Goal: Information Seeking & Learning: Check status

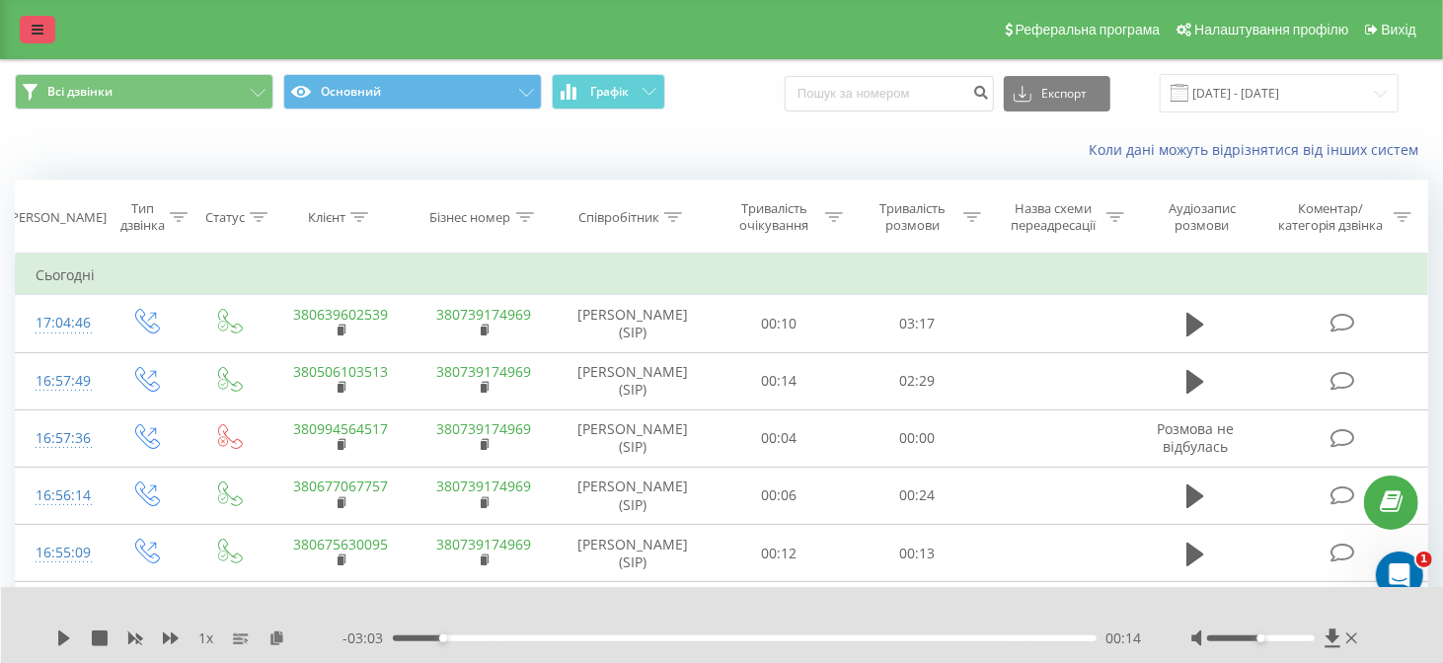
click at [41, 19] on link at bounding box center [38, 30] width 36 height 28
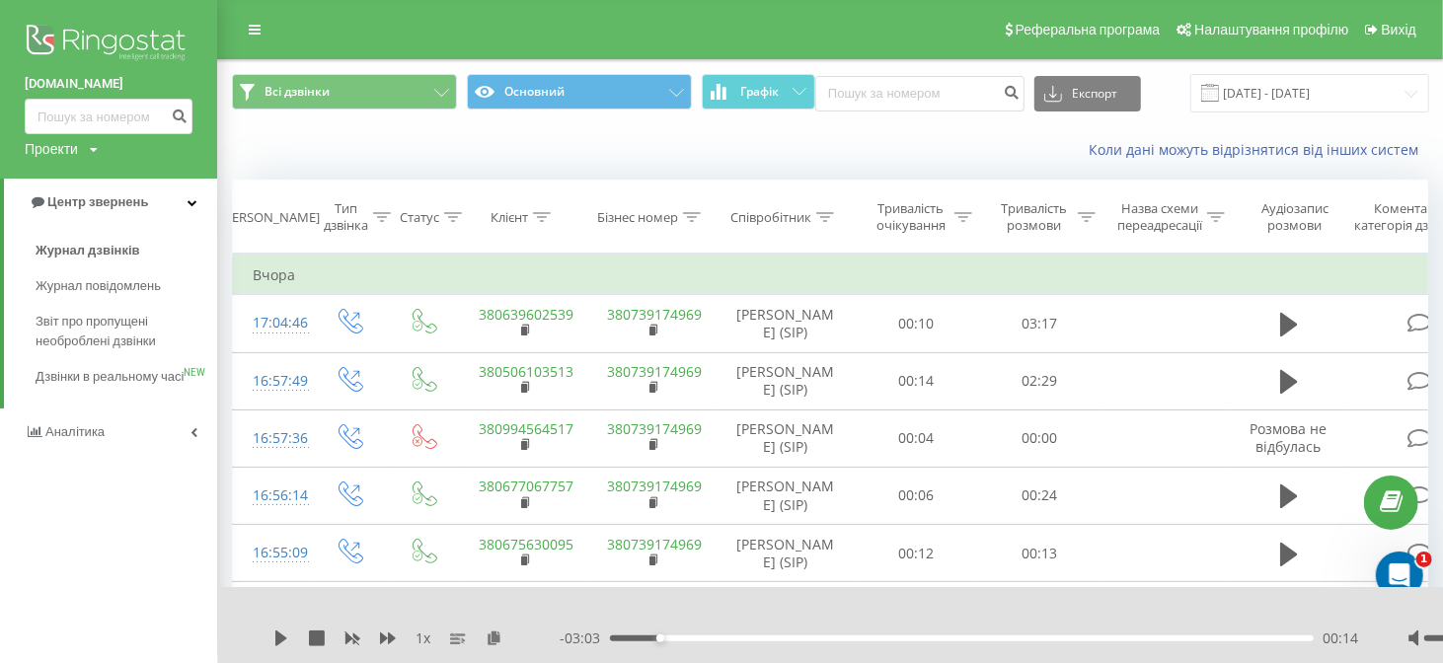
click at [90, 38] on img at bounding box center [109, 44] width 168 height 49
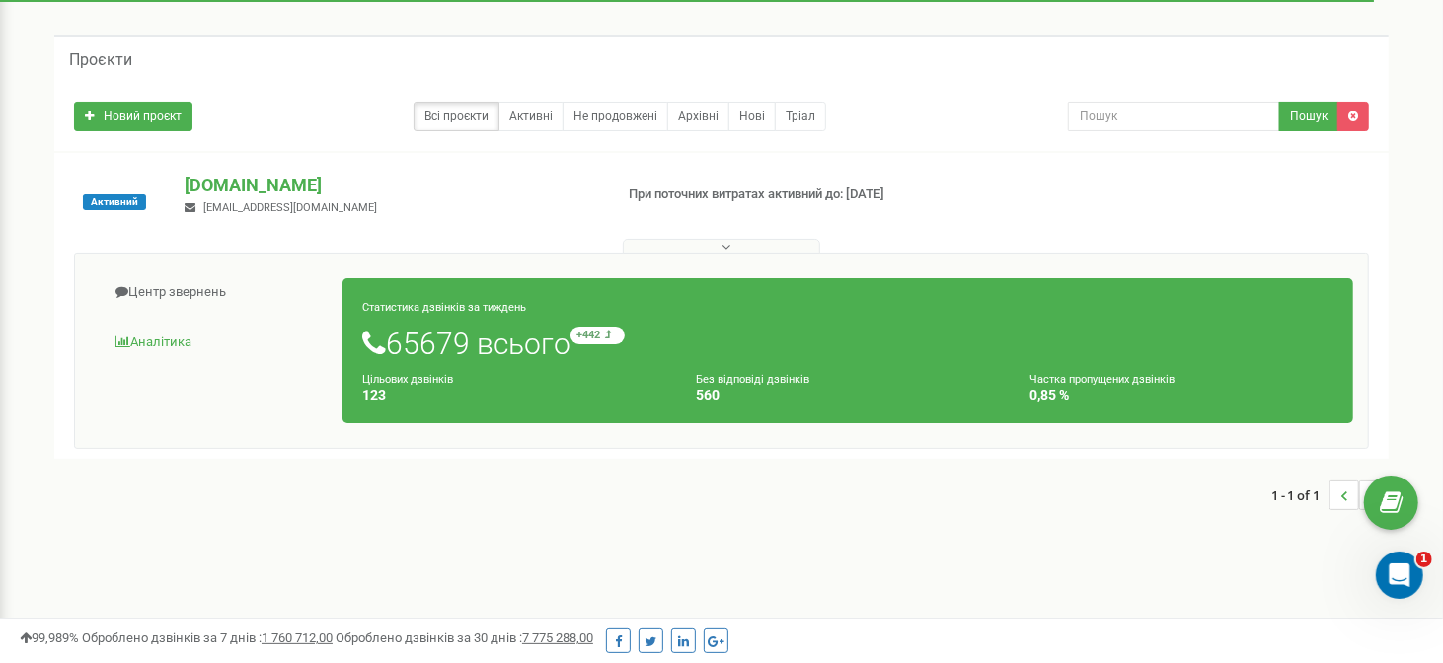
scroll to position [99, 0]
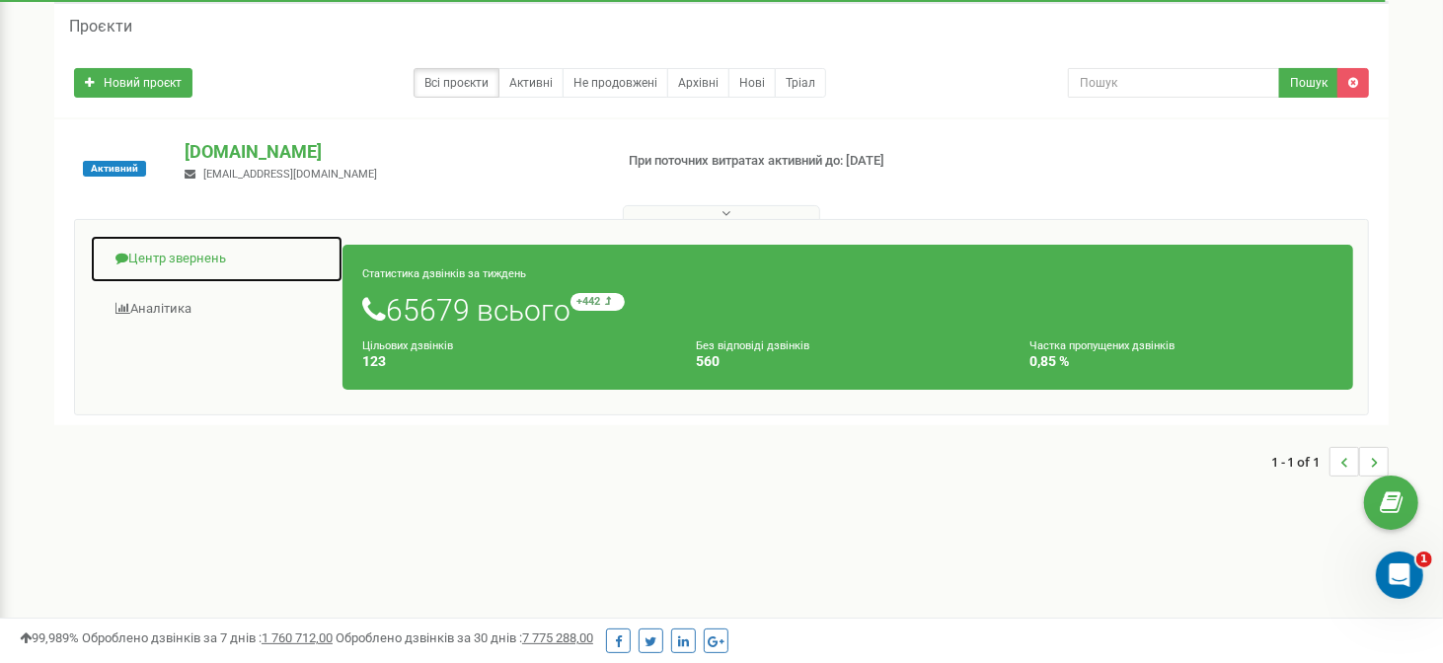
click at [207, 263] on link "Центр звернень" at bounding box center [217, 259] width 254 height 48
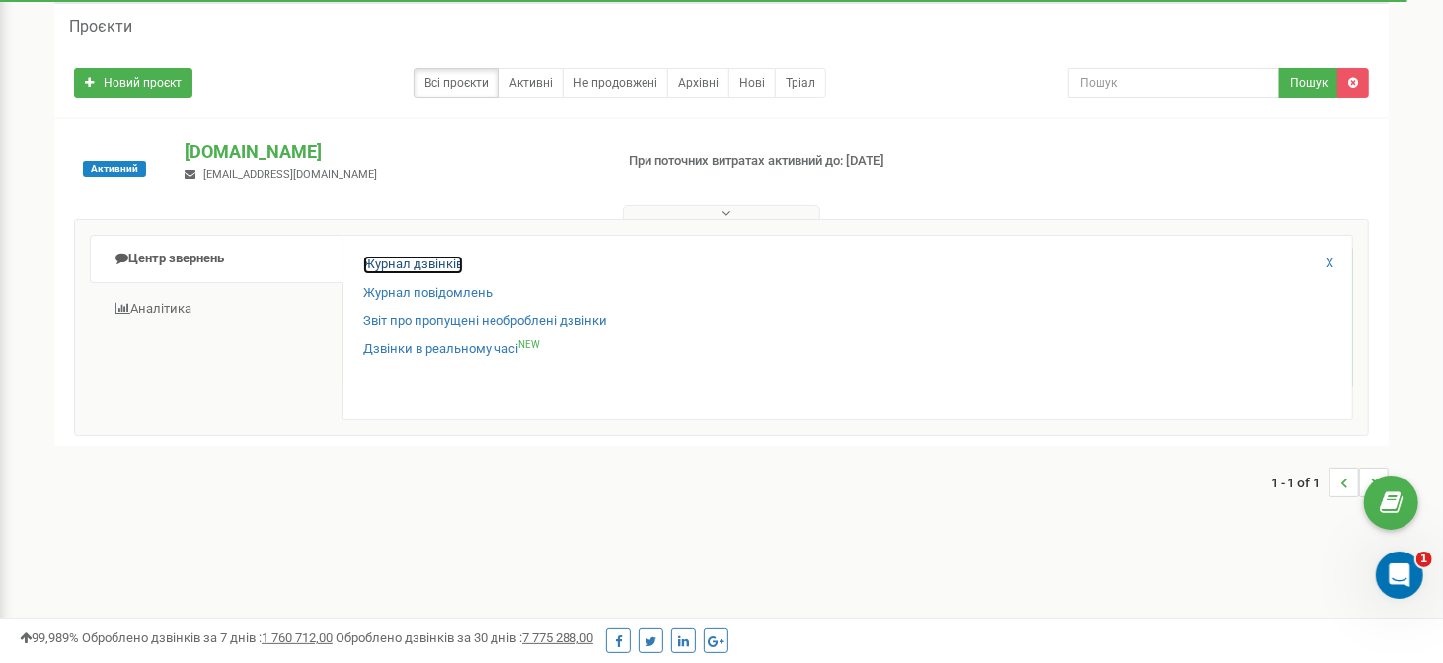
click at [414, 264] on link "Журнал дзвінків" at bounding box center [413, 265] width 100 height 19
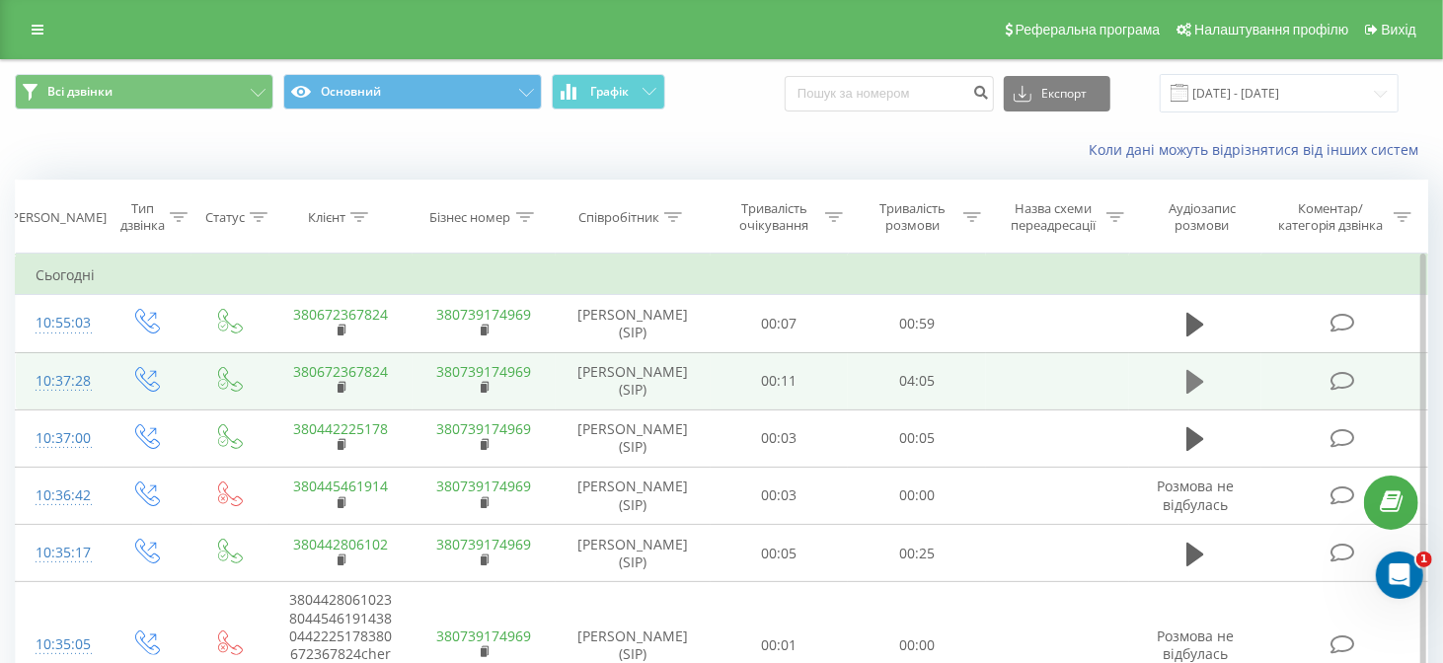
click at [1191, 378] on icon at bounding box center [1195, 382] width 18 height 24
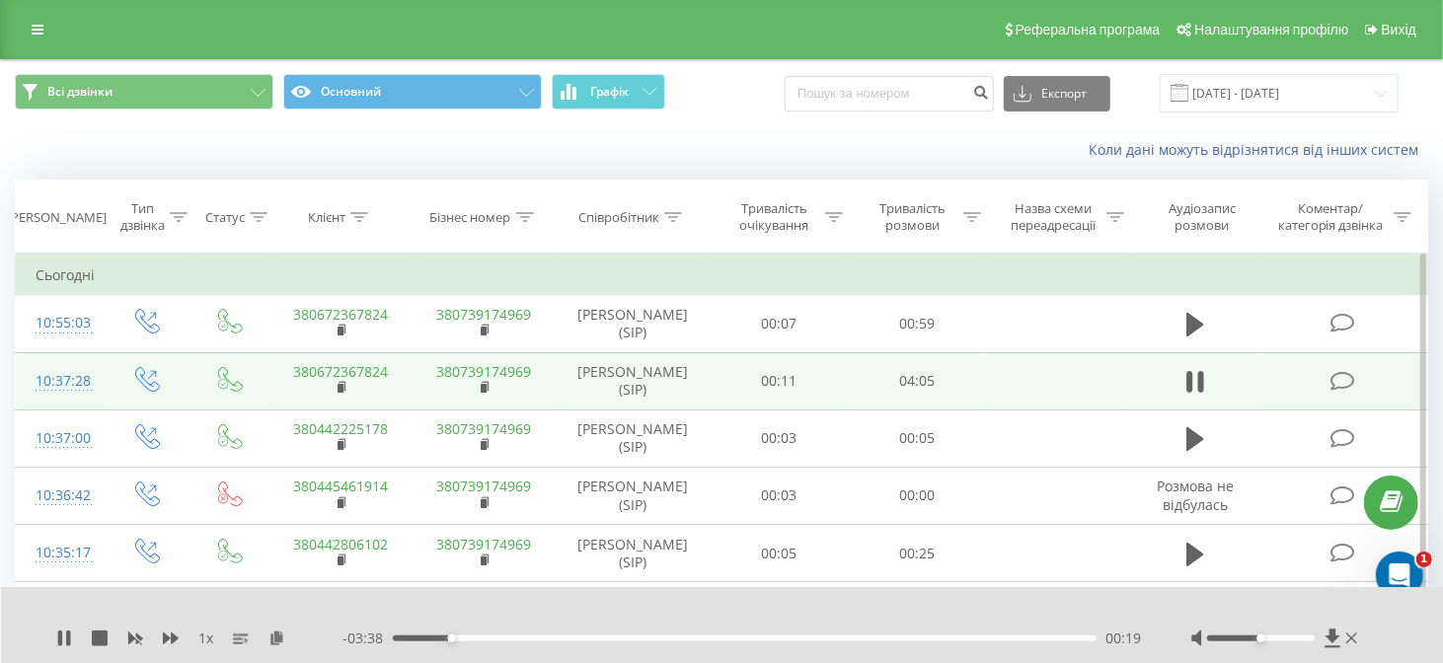
click at [590, 640] on div "00:19" at bounding box center [745, 639] width 704 height 6
click at [625, 641] on div "01:08" at bounding box center [745, 639] width 704 height 6
click at [669, 637] on div "01:20" at bounding box center [745, 639] width 704 height 6
click at [708, 637] on div "01:35" at bounding box center [745, 639] width 704 height 6
click at [745, 637] on div "01:48" at bounding box center [745, 639] width 704 height 6
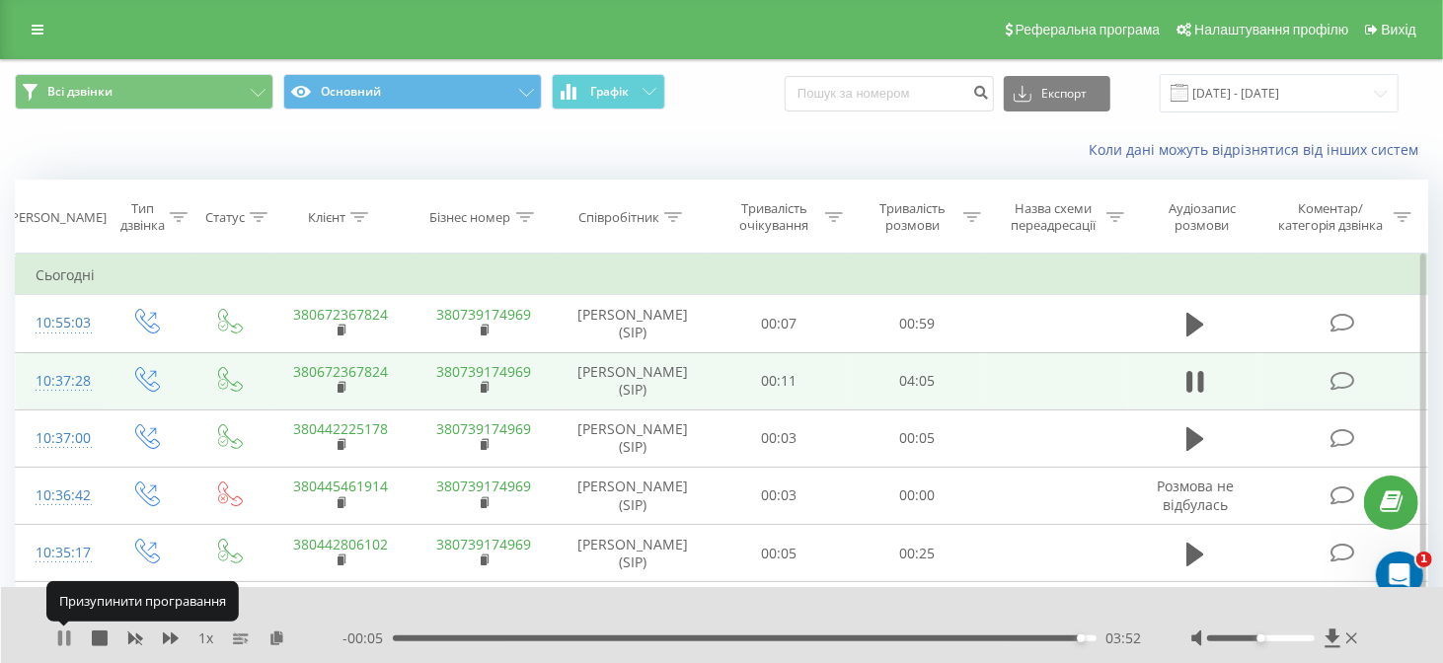
click at [59, 636] on icon at bounding box center [60, 639] width 4 height 16
click at [275, 637] on icon at bounding box center [276, 638] width 17 height 14
